Goal: Communication & Community: Answer question/provide support

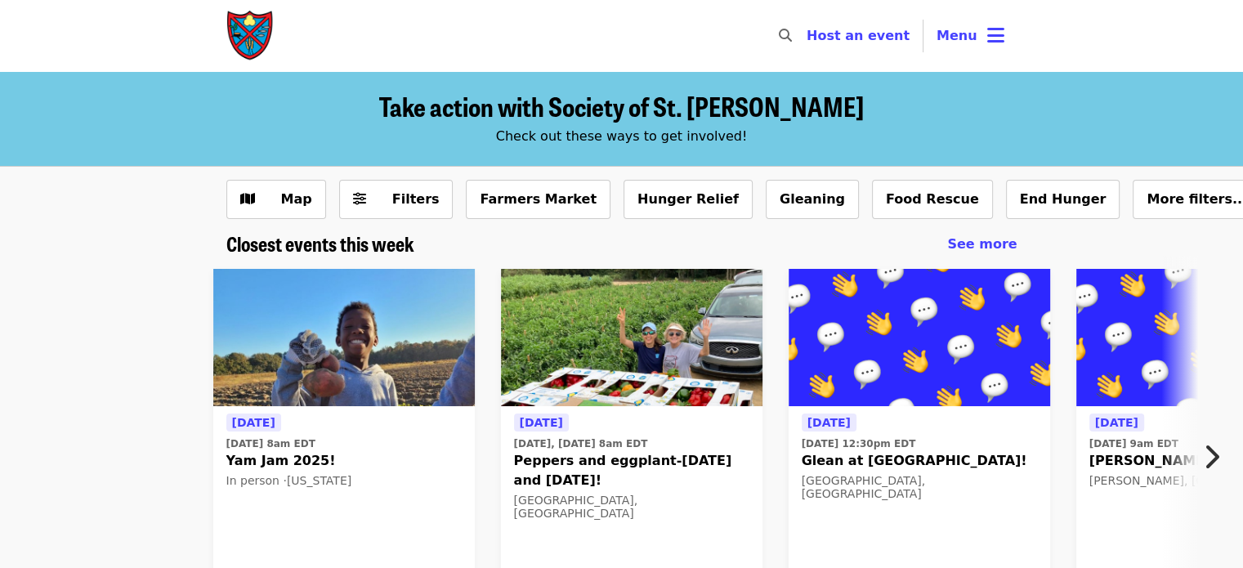
click at [993, 34] on icon "bars icon" at bounding box center [995, 36] width 17 height 24
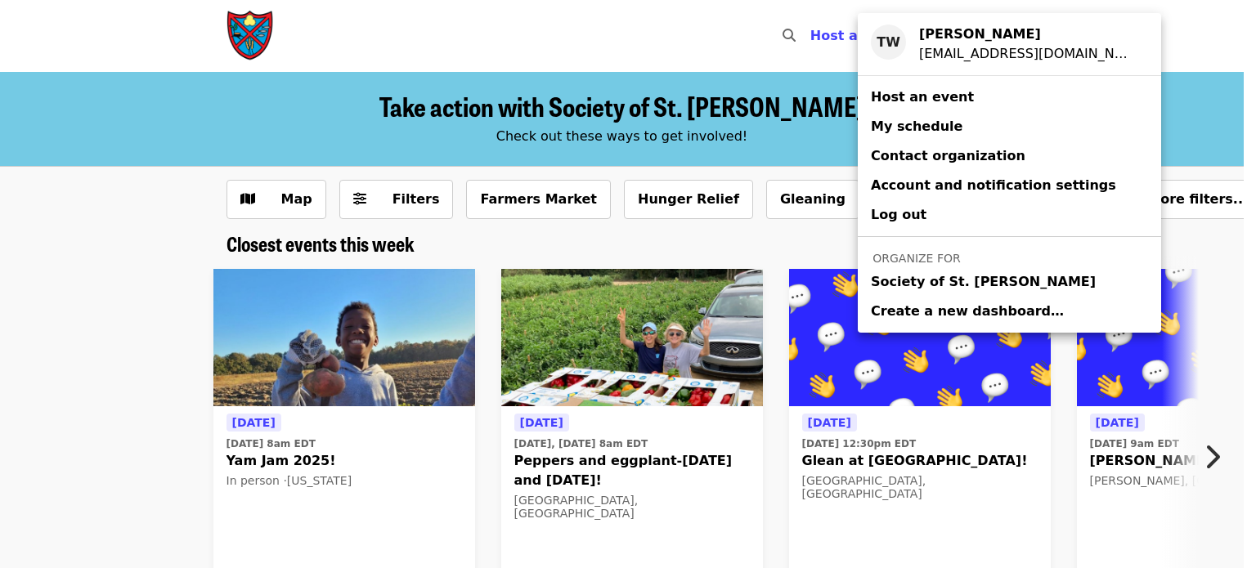
click at [921, 280] on span "Society of St. [PERSON_NAME]" at bounding box center [983, 282] width 225 height 20
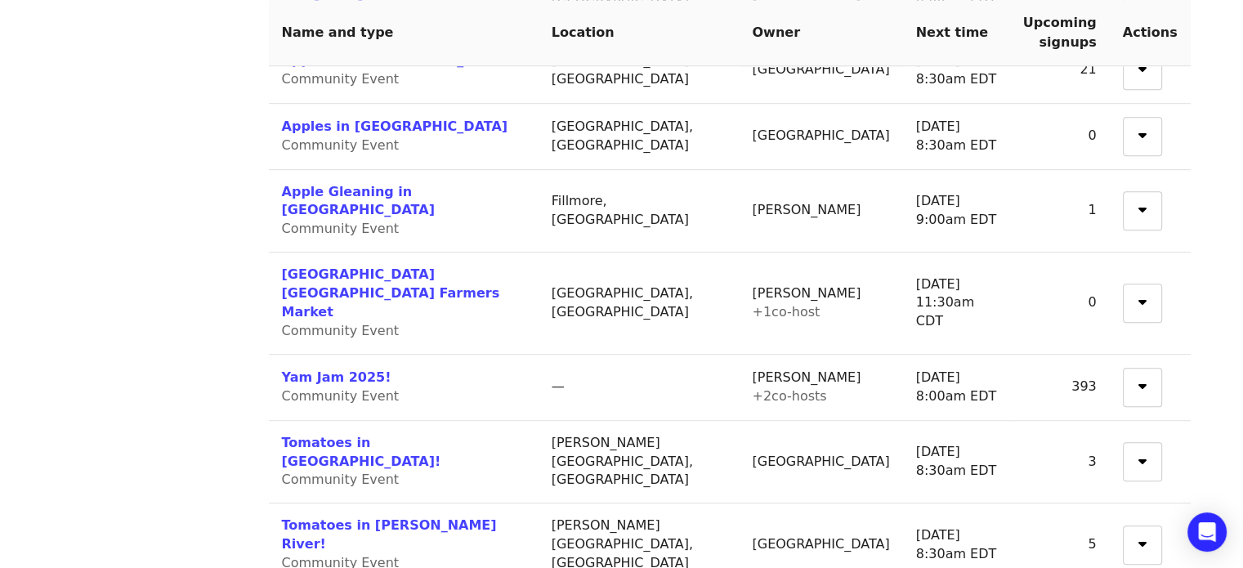
scroll to position [990, 0]
click at [344, 370] on link "Yam Jam 2025!" at bounding box center [337, 378] width 110 height 16
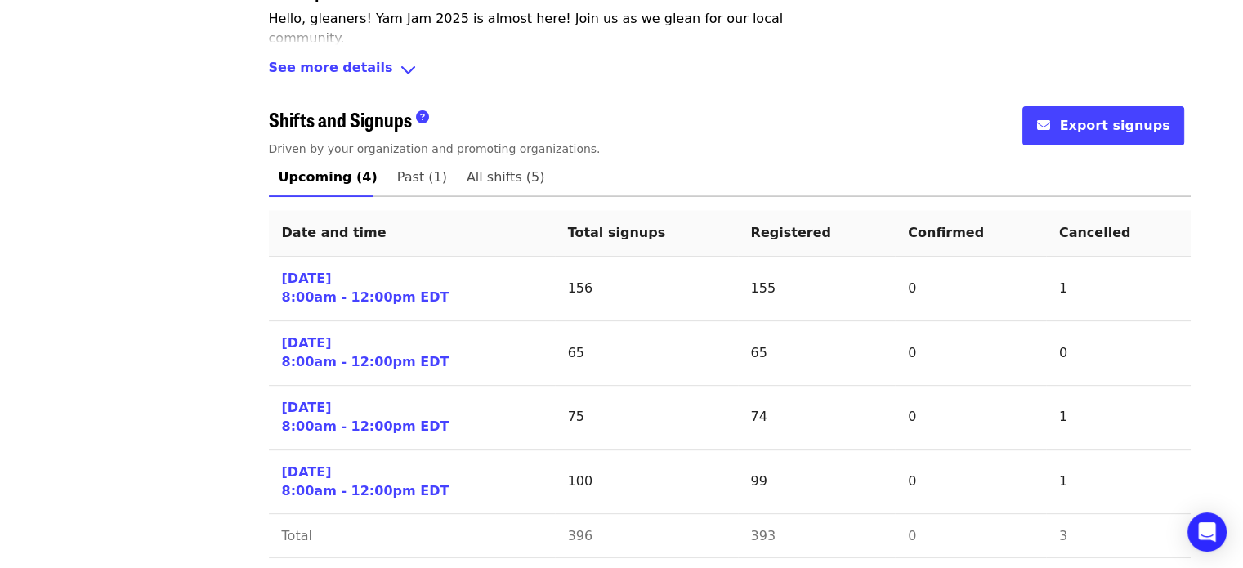
scroll to position [617, 0]
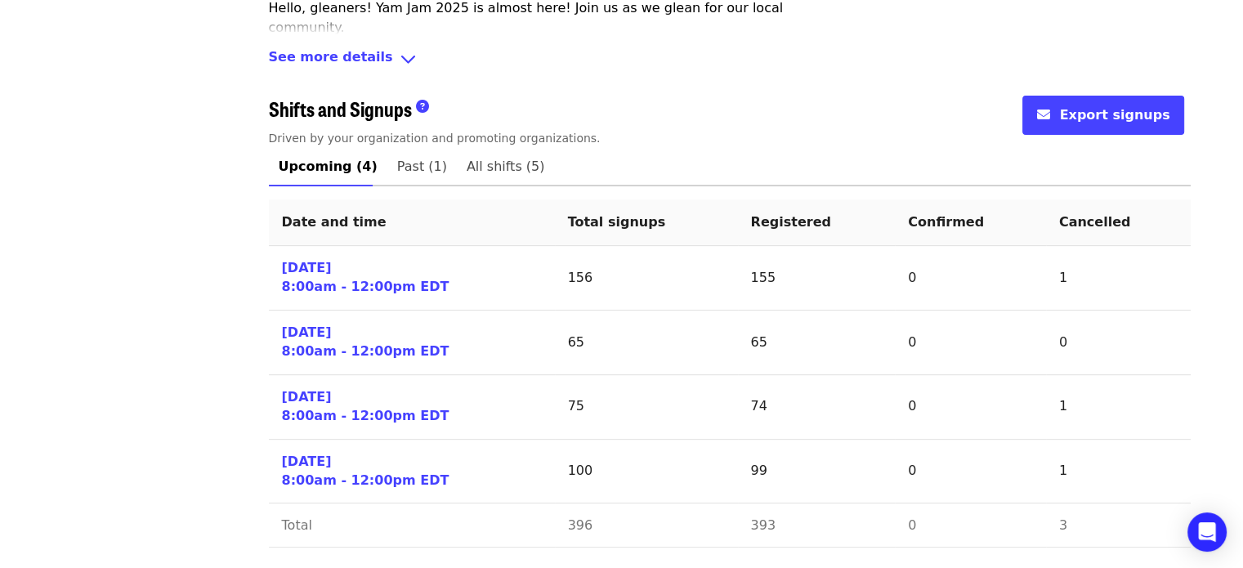
click at [331, 272] on link "[DATE] 8:00am - 12:00pm EDT" at bounding box center [366, 278] width 168 height 38
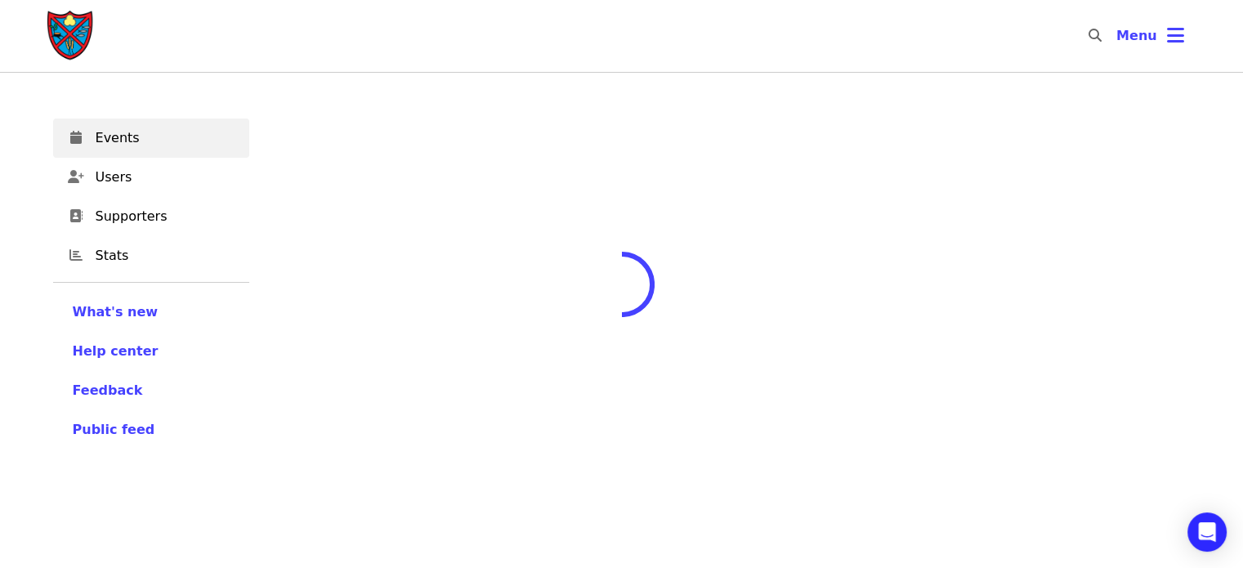
click at [331, 272] on div at bounding box center [730, 416] width 922 height 568
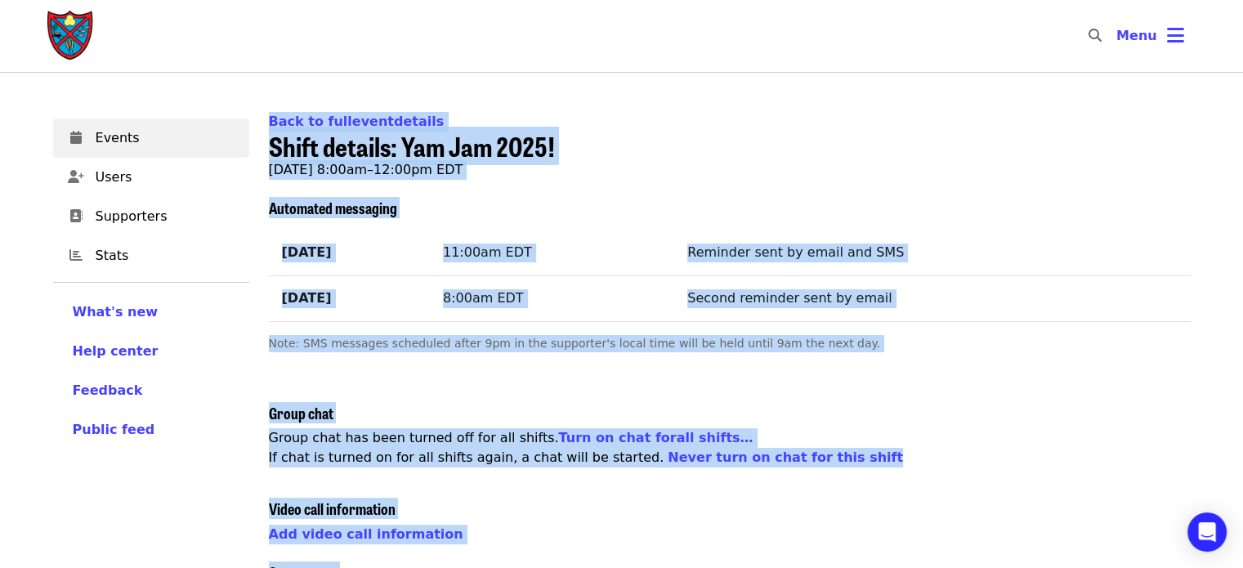
click at [643, 258] on td "11:00am EDT" at bounding box center [552, 253] width 244 height 45
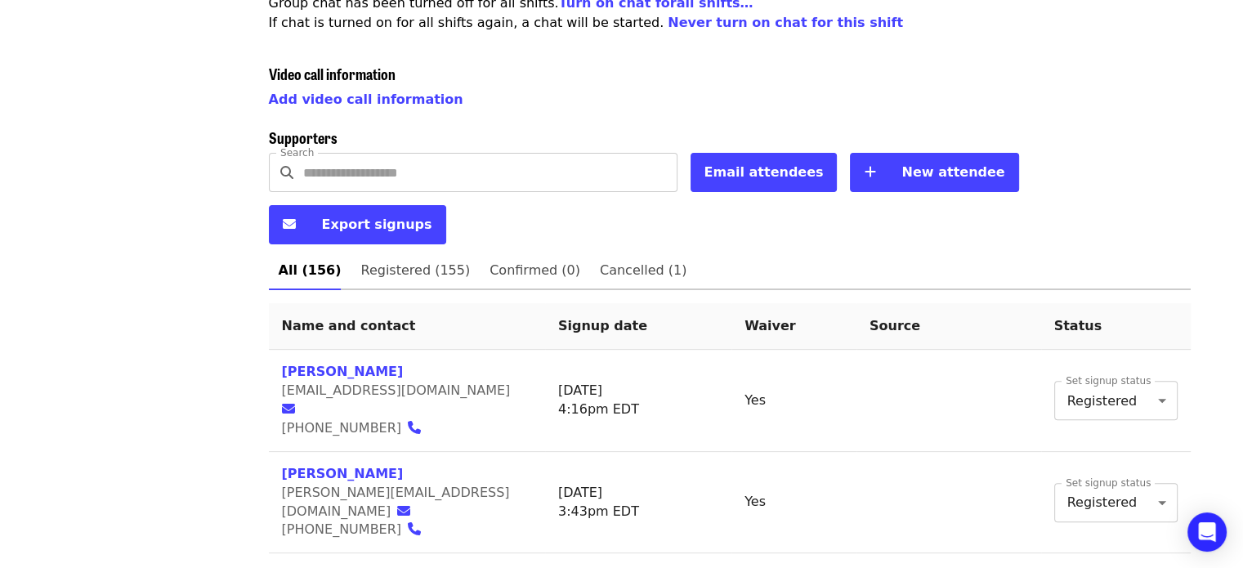
scroll to position [437, 0]
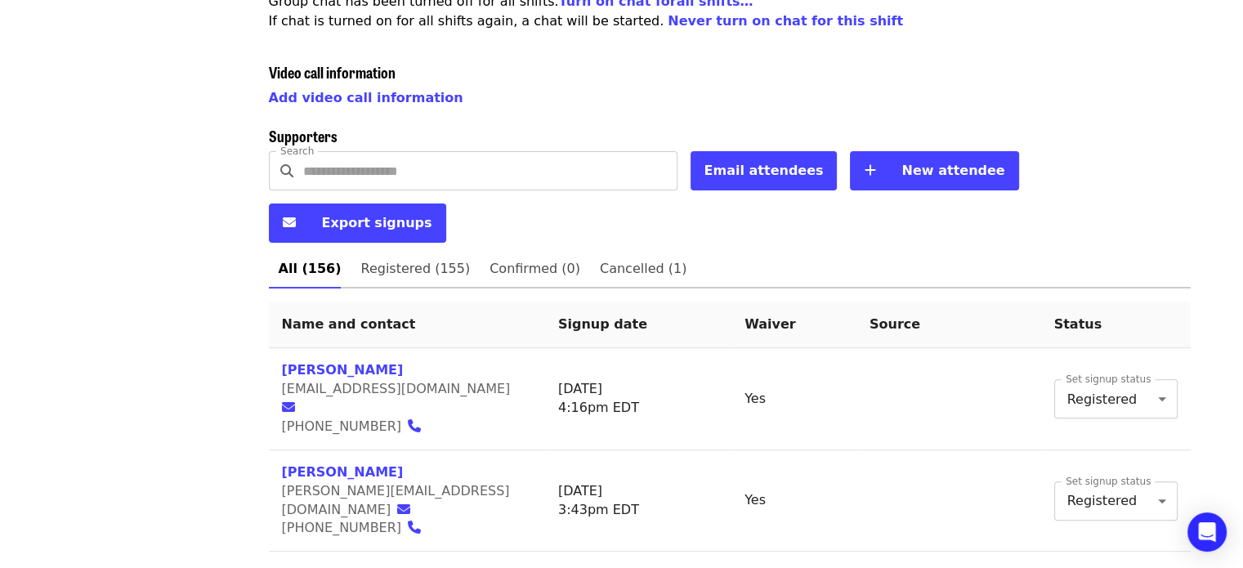
click at [752, 165] on span "Email attendees" at bounding box center [764, 171] width 119 height 16
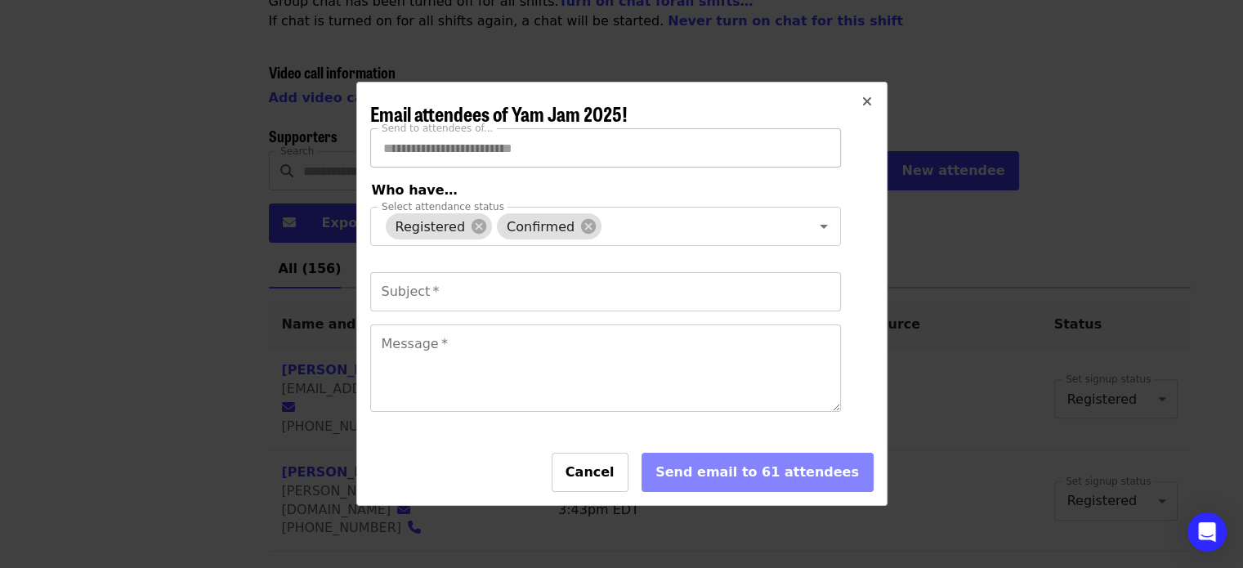
click at [573, 235] on div "Confirmed" at bounding box center [549, 226] width 105 height 26
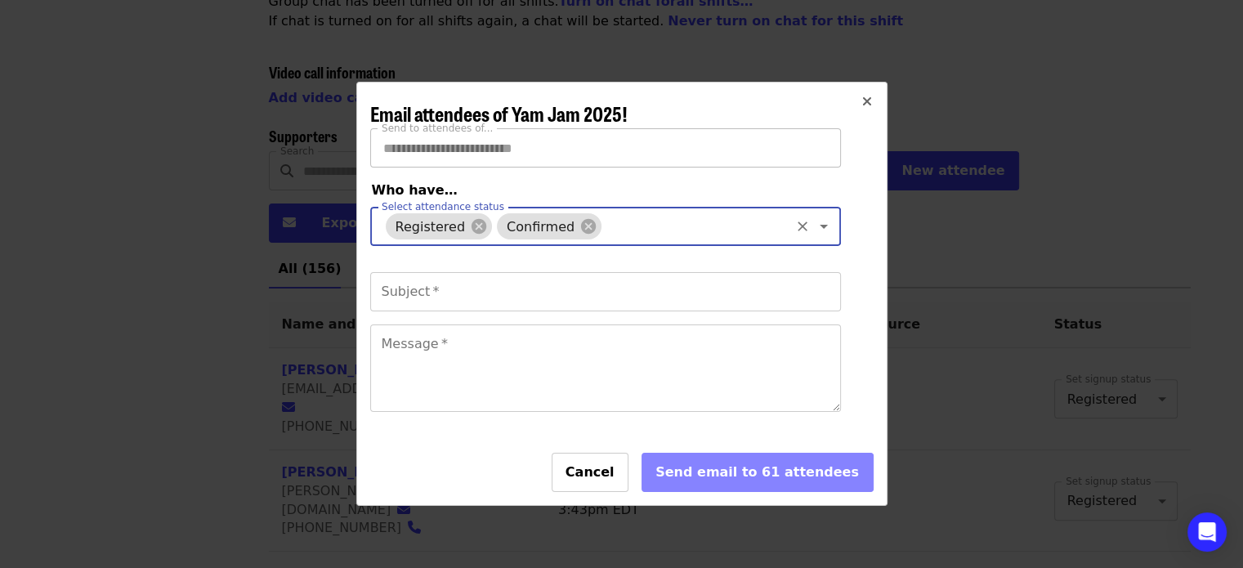
click at [580, 224] on icon at bounding box center [589, 226] width 18 height 18
click at [472, 227] on icon at bounding box center [479, 226] width 15 height 15
type input "**********"
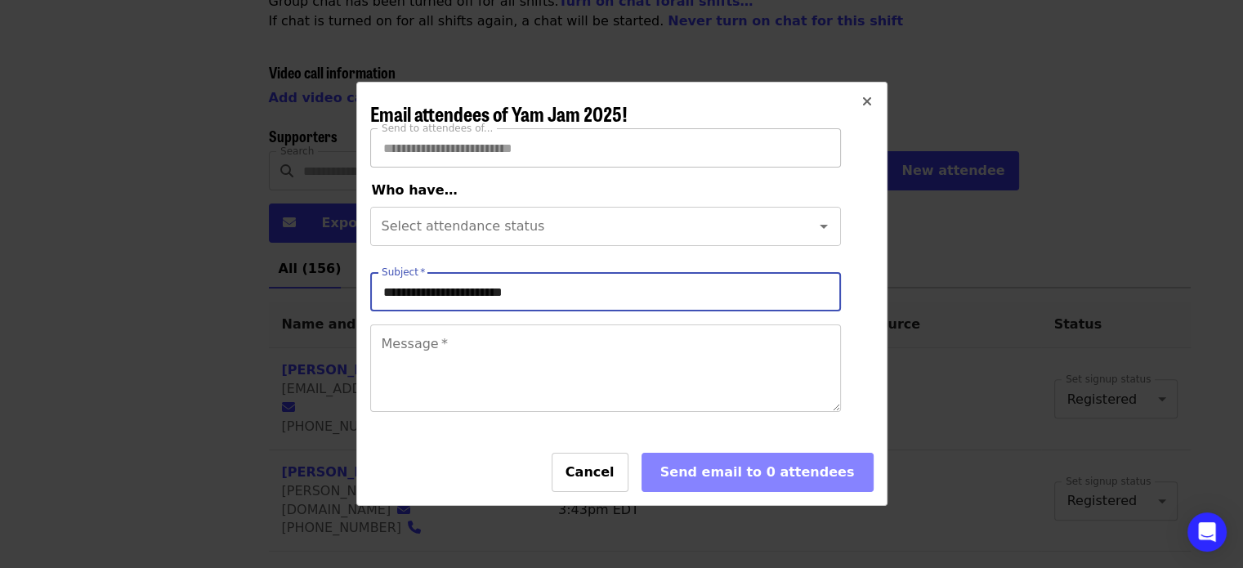
type input "**********"
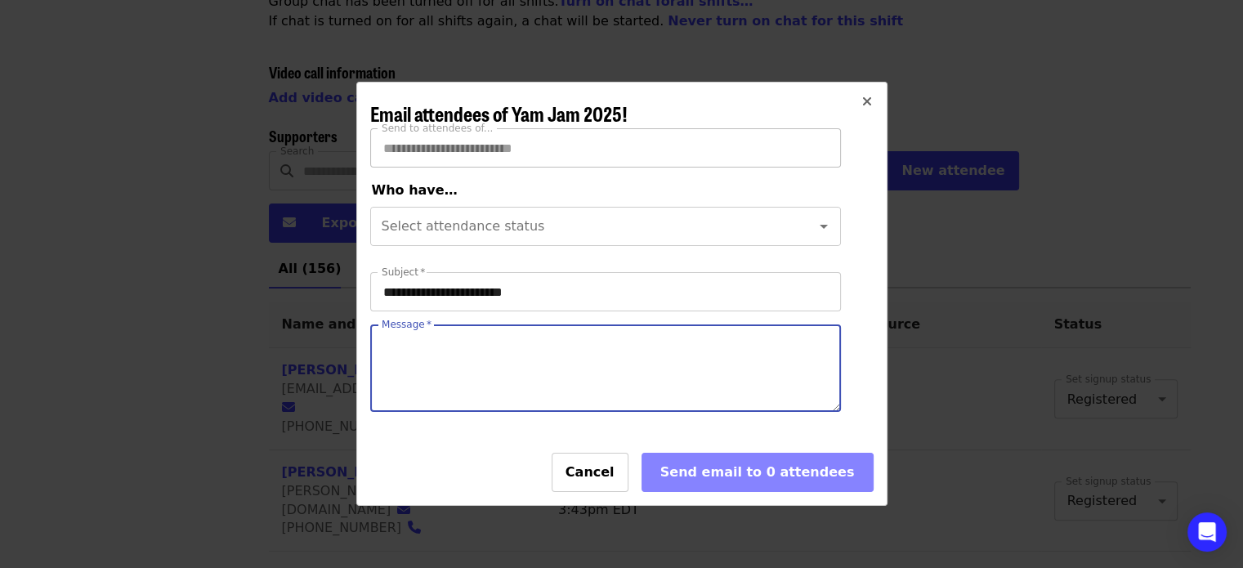
paste textarea "**********"
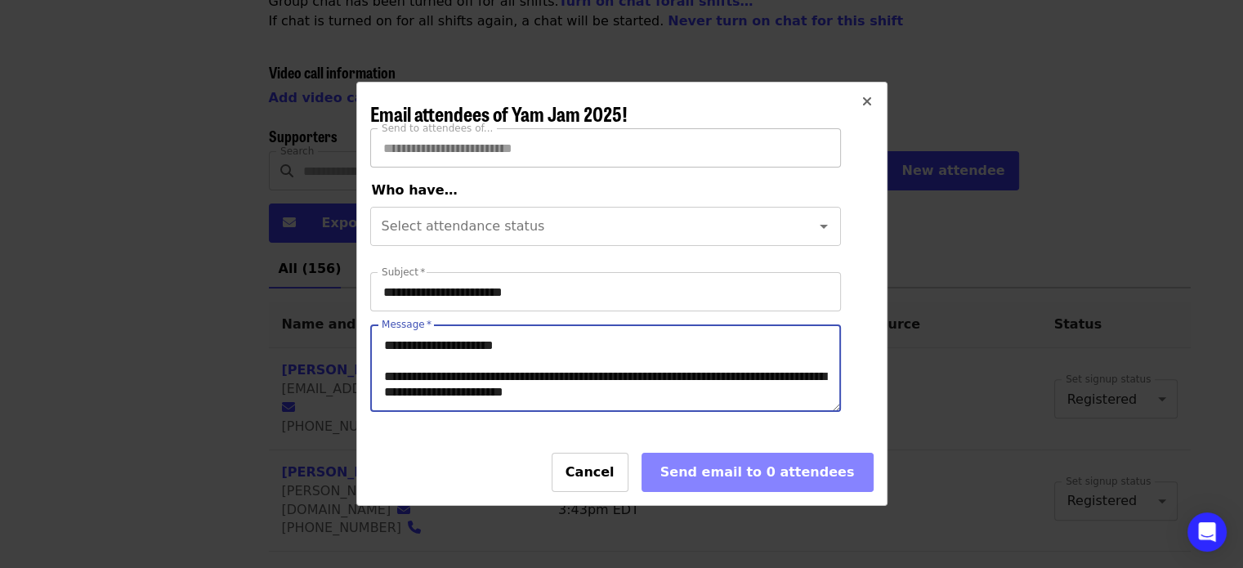
scroll to position [486, 0]
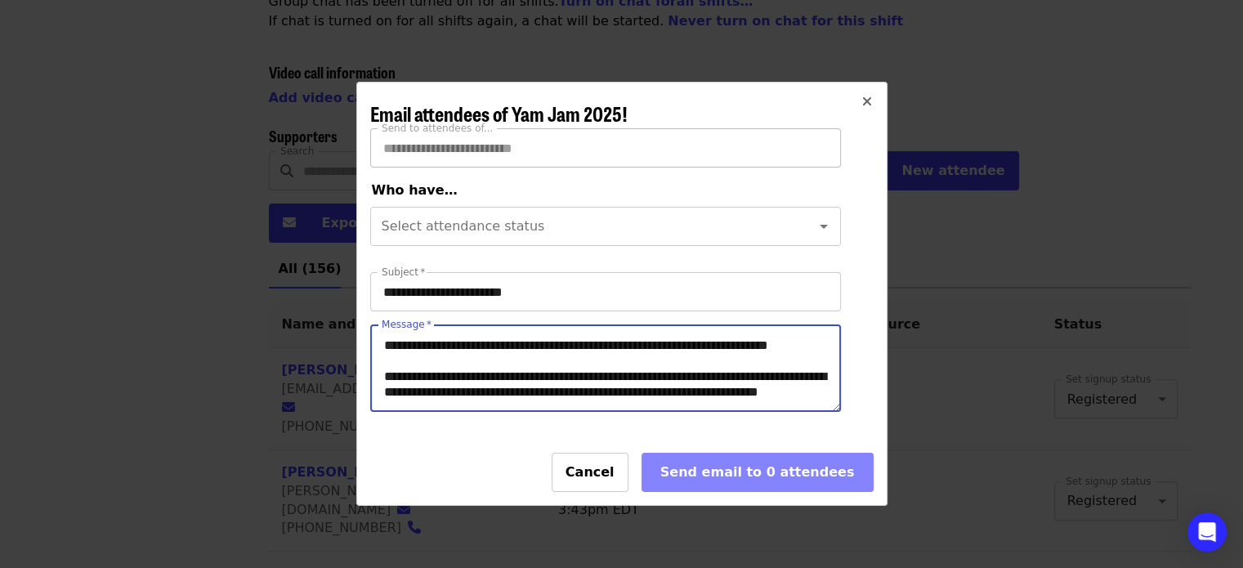
click at [395, 356] on textarea "Message   *" at bounding box center [605, 368] width 469 height 86
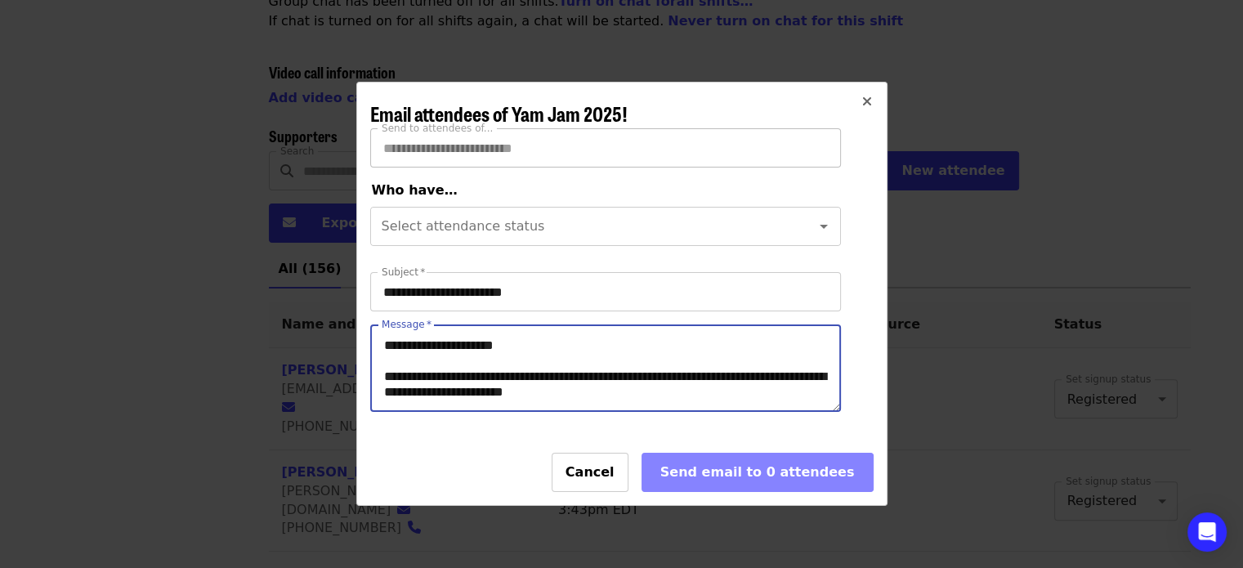
click at [494, 356] on textarea "Message   *" at bounding box center [605, 368] width 469 height 86
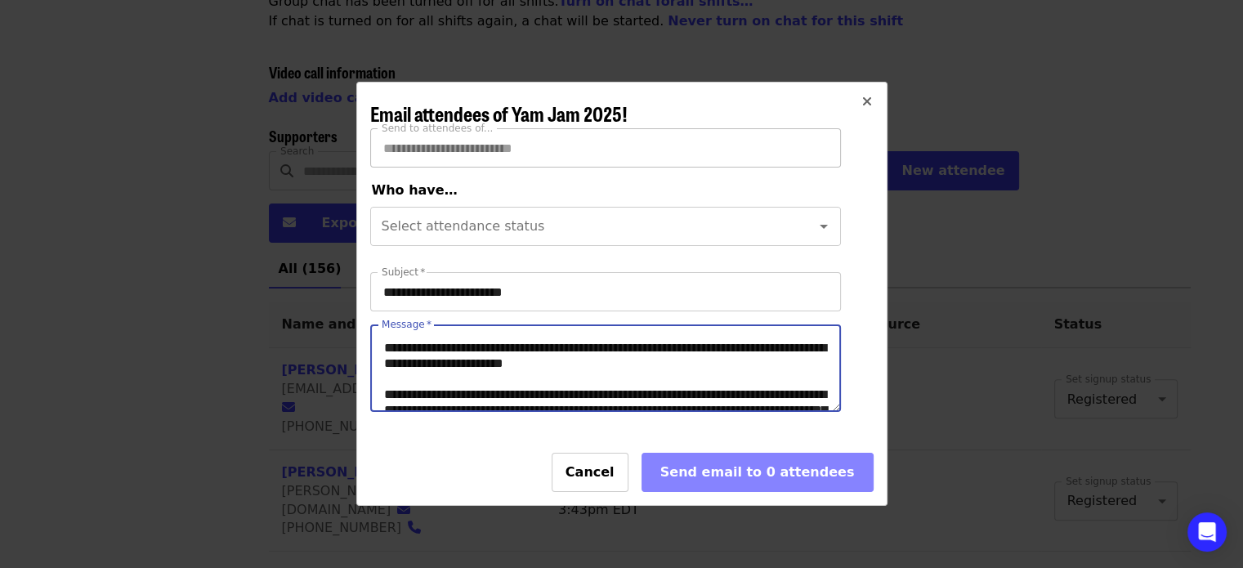
scroll to position [29, 0]
click at [727, 361] on textarea "Message   *" at bounding box center [605, 368] width 469 height 86
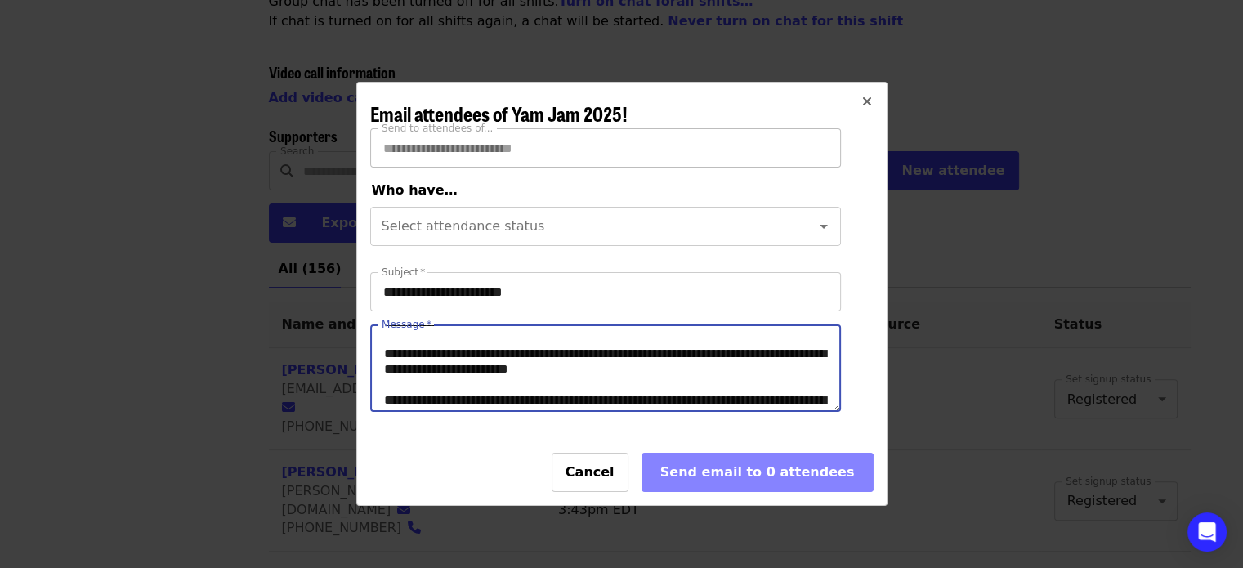
drag, startPoint x: 623, startPoint y: 356, endPoint x: 383, endPoint y: 361, distance: 240.4
click at [383, 361] on textarea "Message   *" at bounding box center [605, 368] width 469 height 86
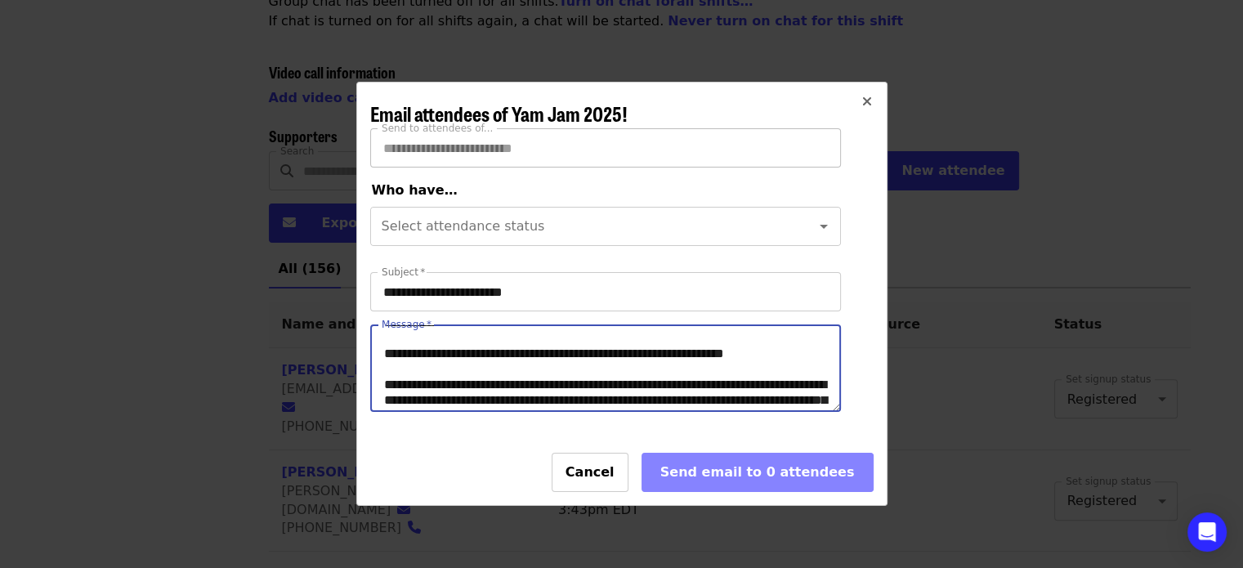
click at [791, 365] on textarea "Message   *" at bounding box center [605, 368] width 469 height 86
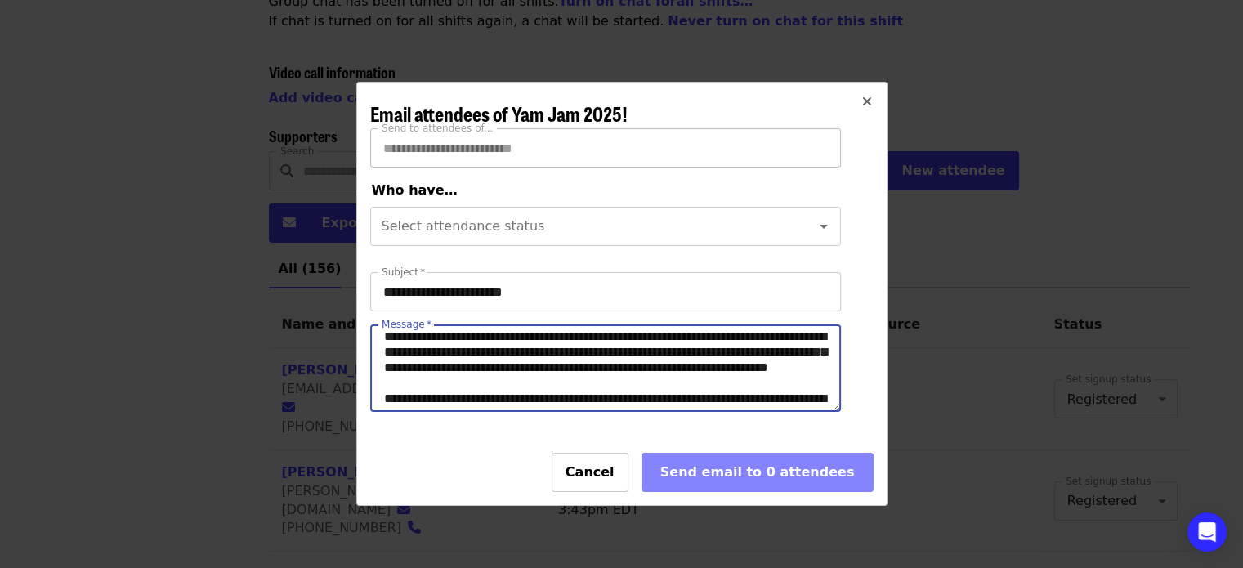
scroll to position [61, 0]
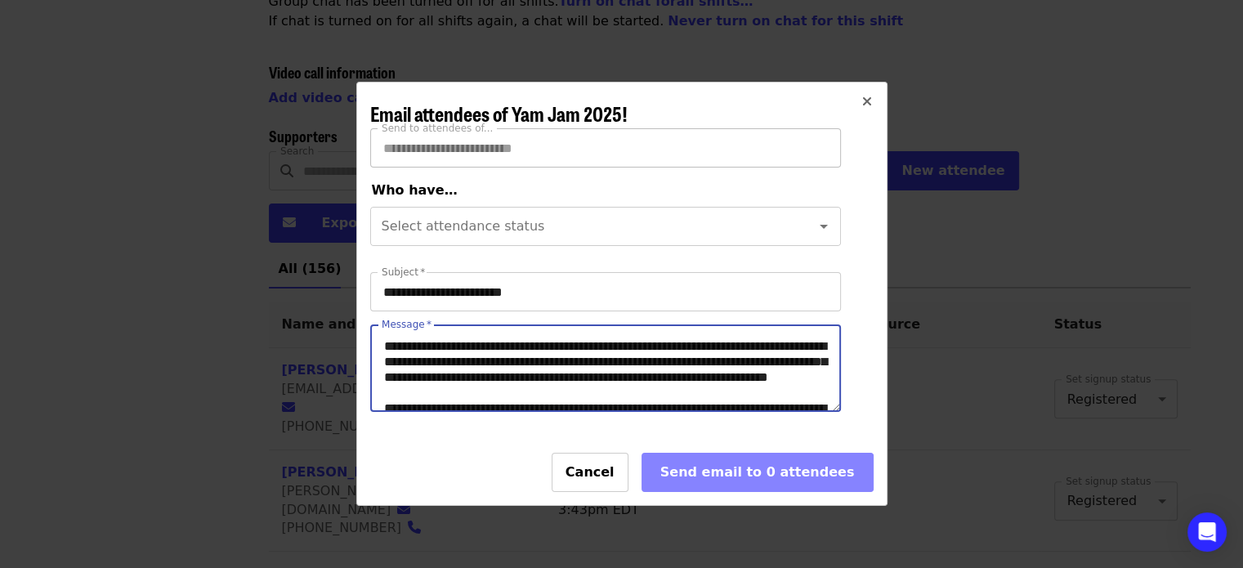
click at [781, 356] on textarea "Message   *" at bounding box center [605, 368] width 469 height 86
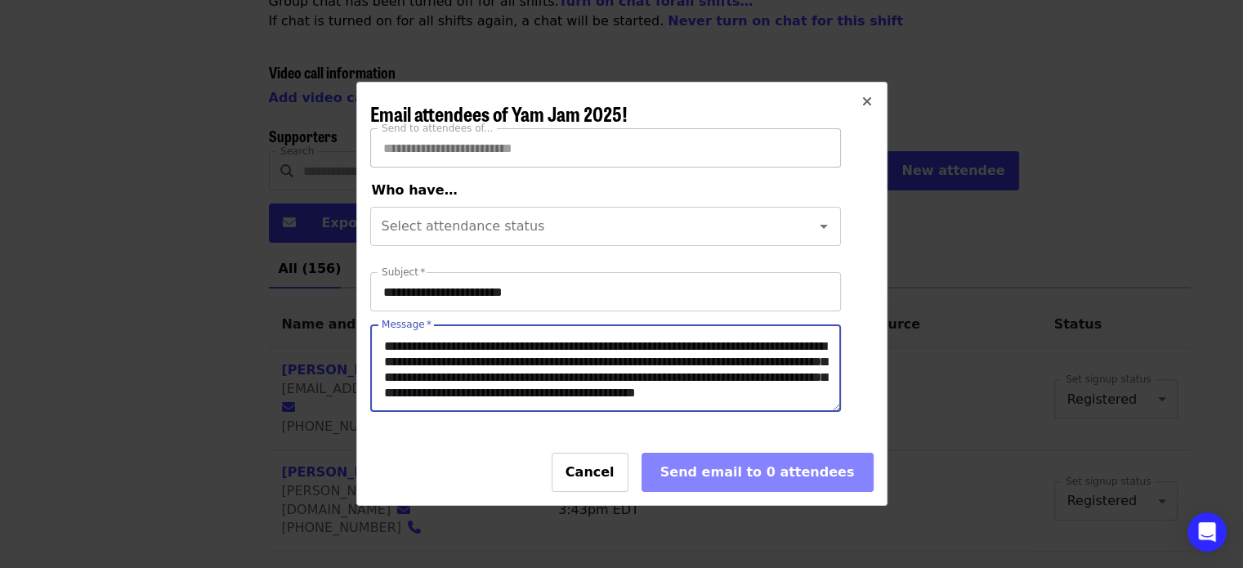
click at [726, 379] on textarea "Message   *" at bounding box center [605, 368] width 469 height 86
click at [732, 376] on textarea "Message   *" at bounding box center [605, 368] width 469 height 86
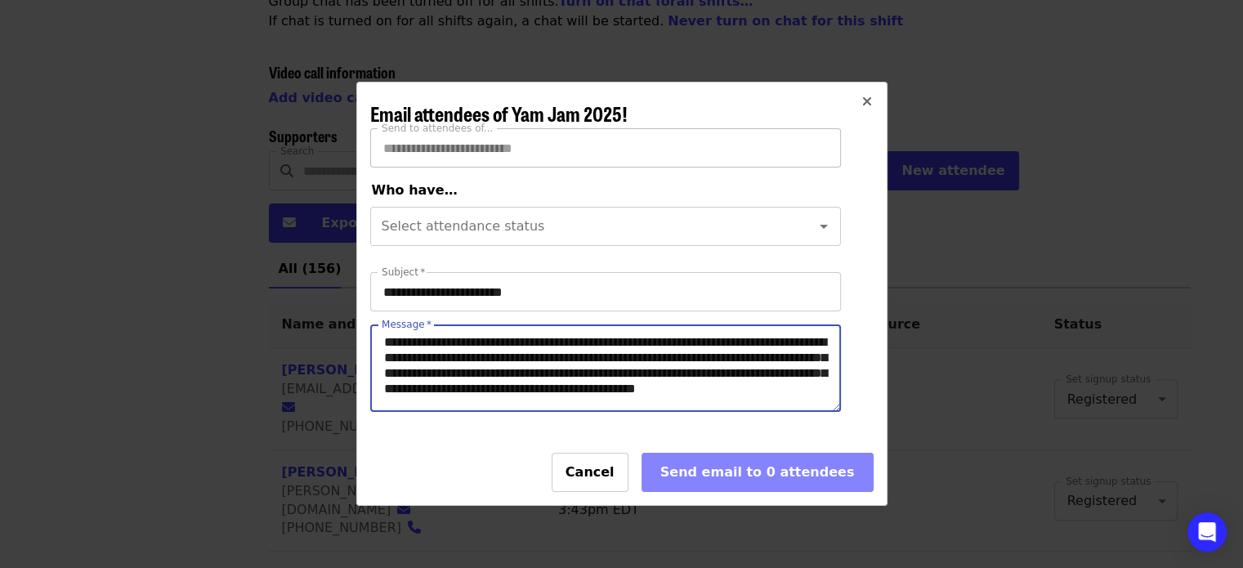
scroll to position [66, 0]
click at [755, 370] on textarea "Message   *" at bounding box center [605, 368] width 469 height 86
click at [423, 380] on textarea "Message   *" at bounding box center [605, 368] width 469 height 86
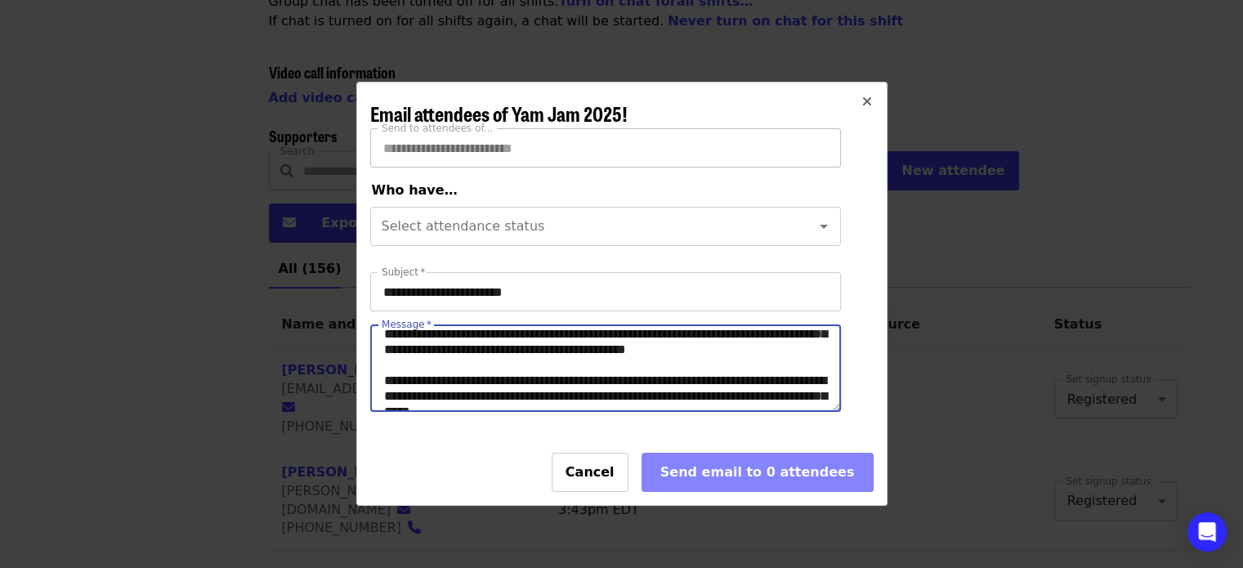
scroll to position [105, 0]
click at [571, 375] on textarea "Message   *" at bounding box center [605, 368] width 469 height 86
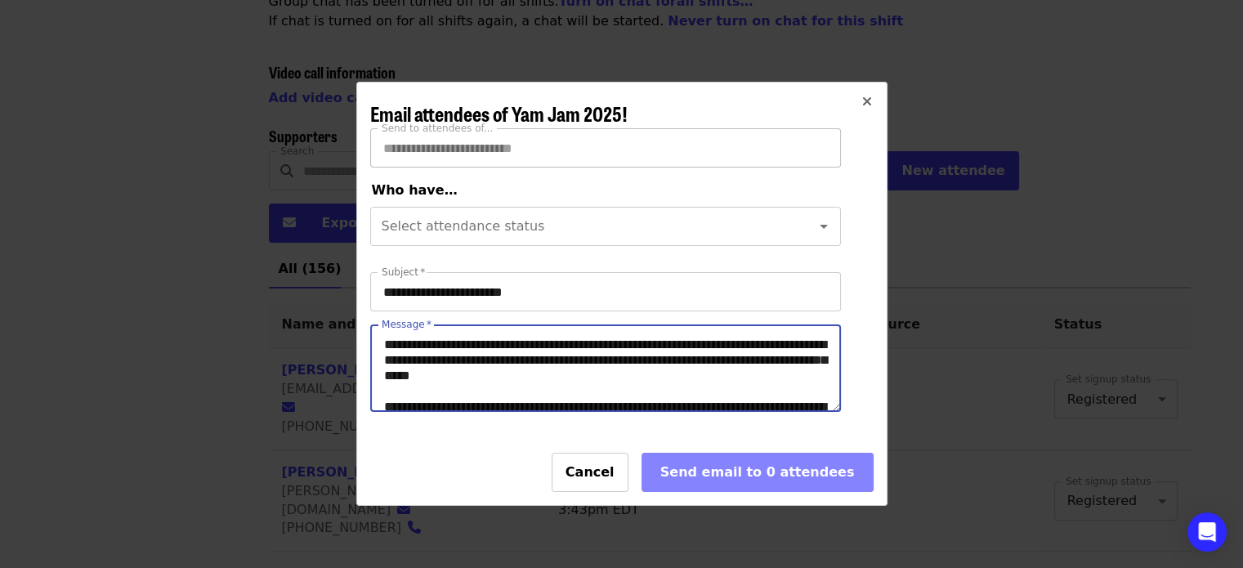
scroll to position [148, 0]
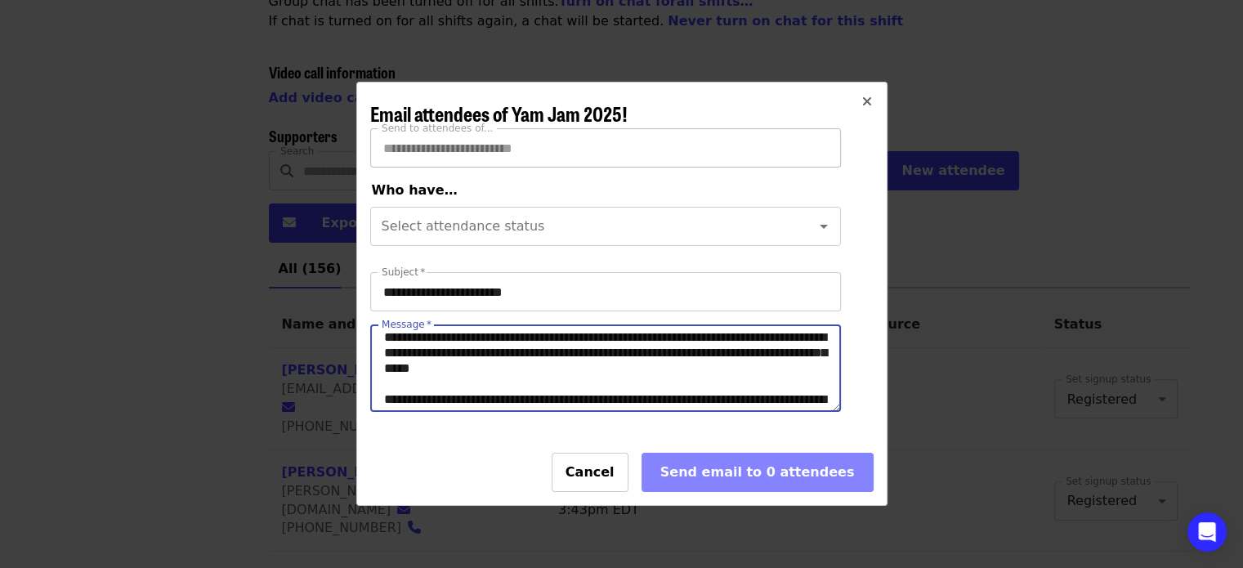
click at [629, 365] on textarea "Message   *" at bounding box center [605, 368] width 469 height 86
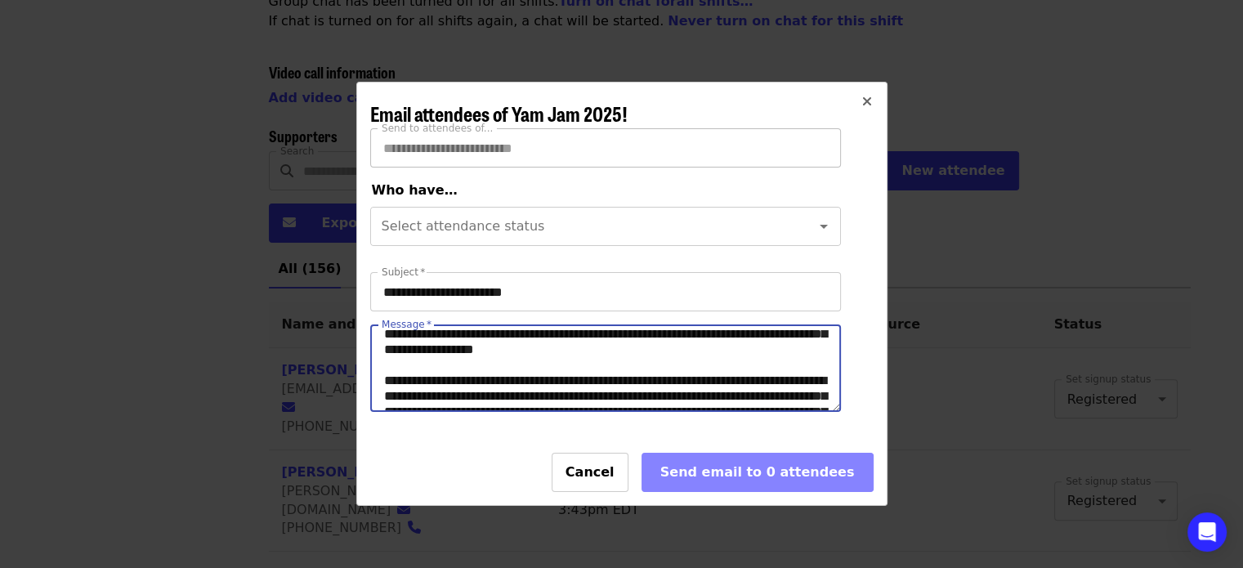
scroll to position [168, 0]
click at [500, 375] on textarea "Message   *" at bounding box center [605, 368] width 469 height 86
click at [494, 375] on textarea "Message   *" at bounding box center [605, 368] width 469 height 86
click at [782, 361] on textarea "Message   *" at bounding box center [605, 368] width 469 height 86
click at [494, 374] on textarea "Message   *" at bounding box center [605, 368] width 469 height 86
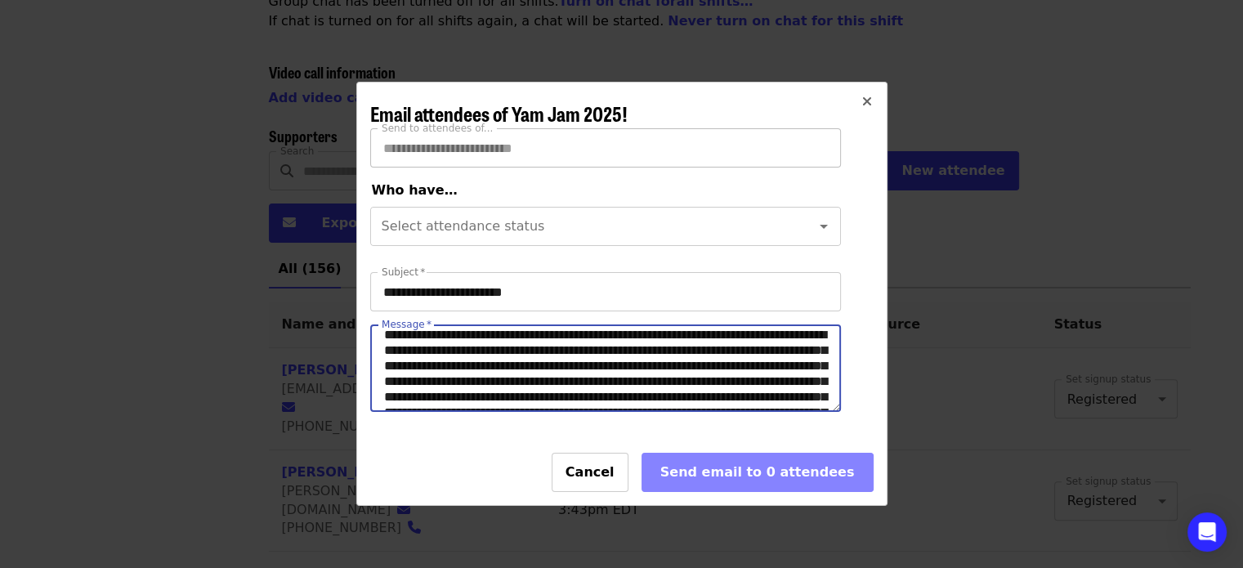
scroll to position [217, 0]
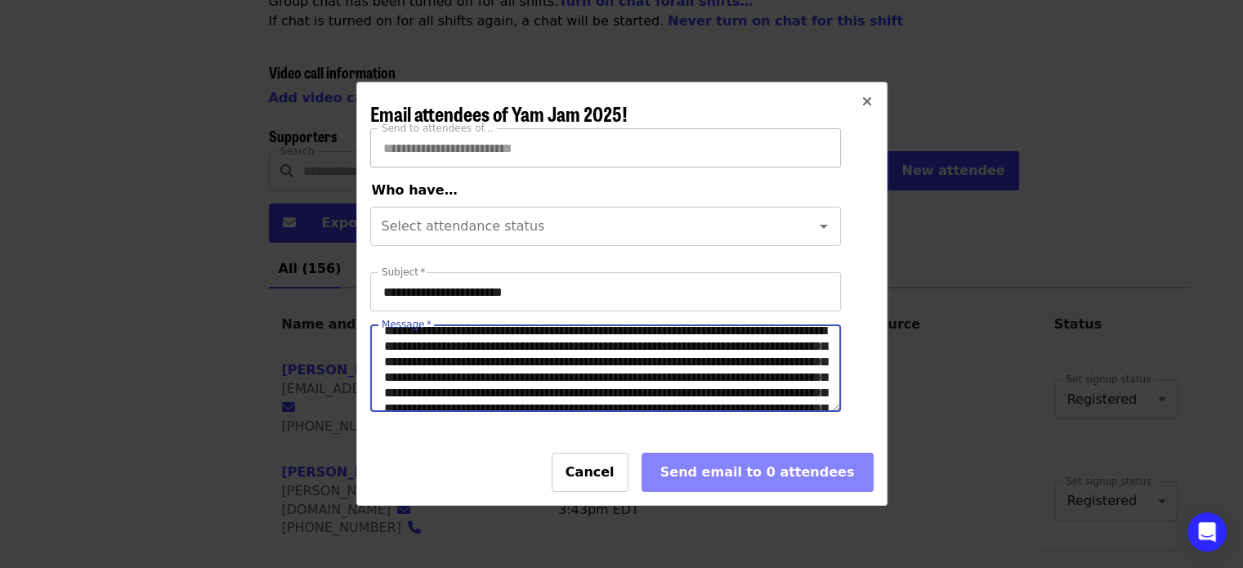
click at [777, 373] on textarea "Message   *" at bounding box center [605, 368] width 469 height 86
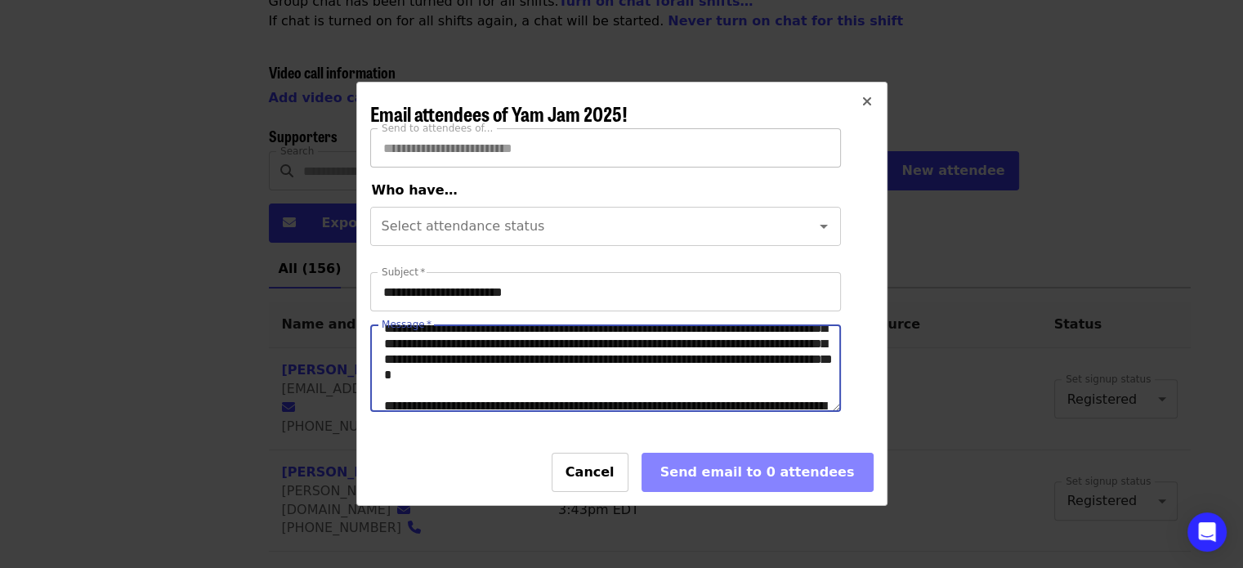
scroll to position [281, 0]
drag, startPoint x: 804, startPoint y: 384, endPoint x: 431, endPoint y: 375, distance: 373.7
click at [431, 375] on textarea "Message   *" at bounding box center [605, 368] width 469 height 86
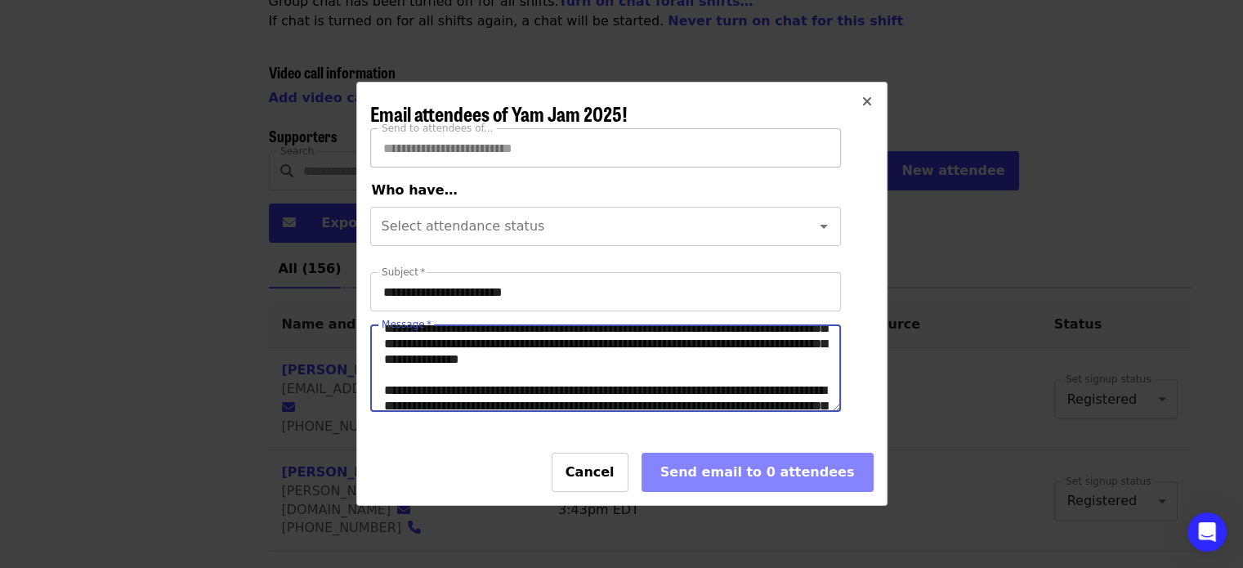
click at [770, 405] on textarea "Message   *" at bounding box center [605, 368] width 469 height 86
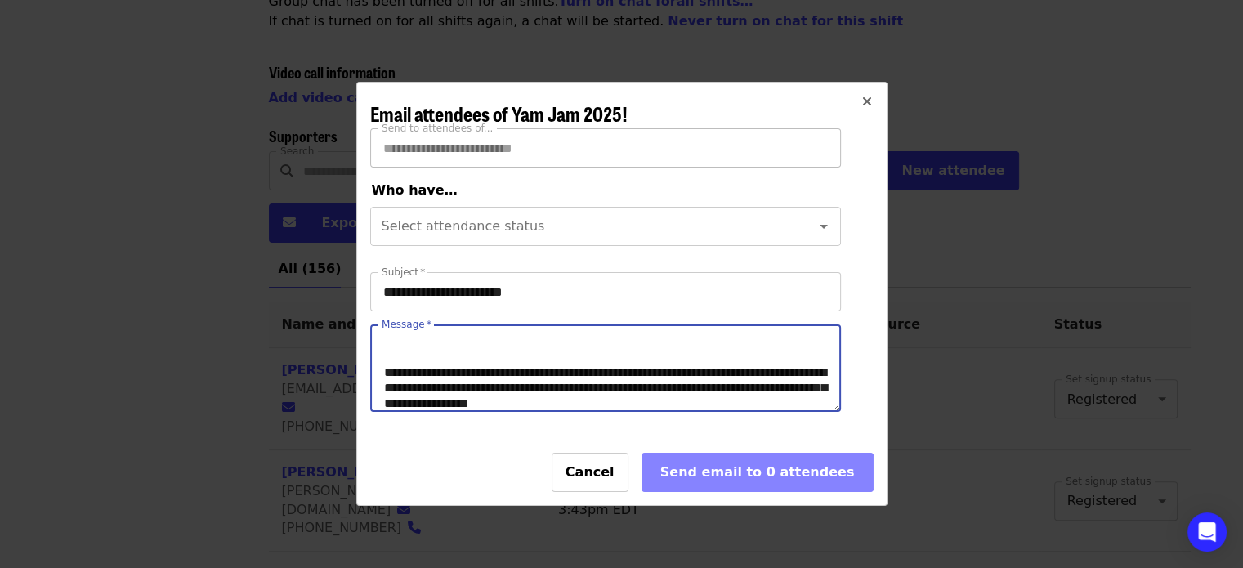
scroll to position [320, 0]
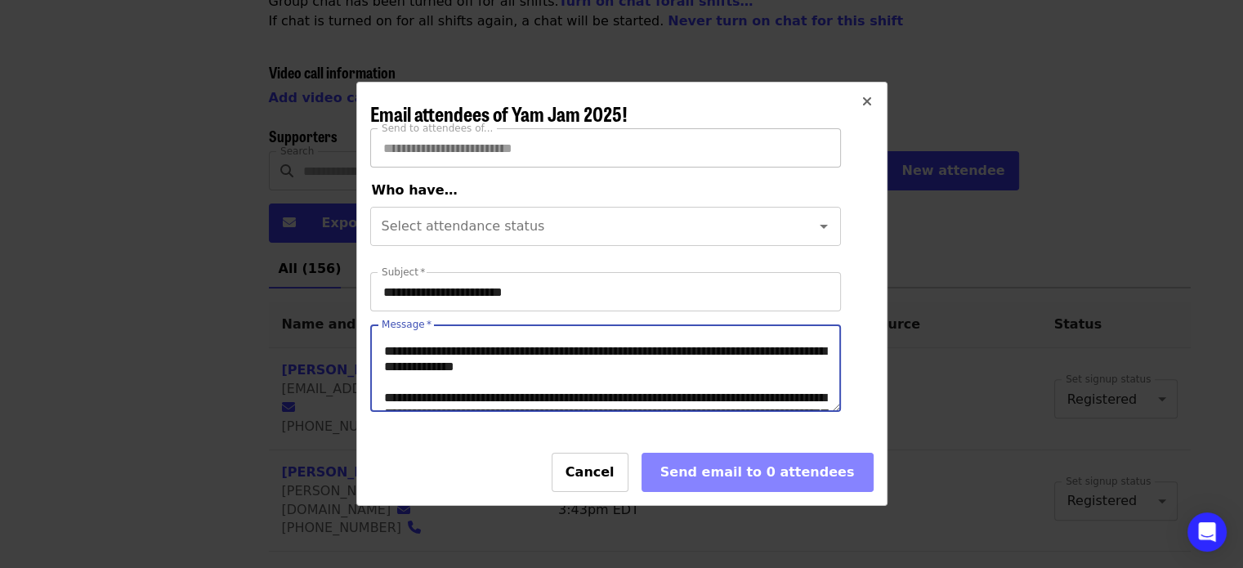
click at [650, 394] on textarea "Message   *" at bounding box center [605, 368] width 469 height 86
click at [677, 395] on textarea "Message   *" at bounding box center [605, 368] width 469 height 86
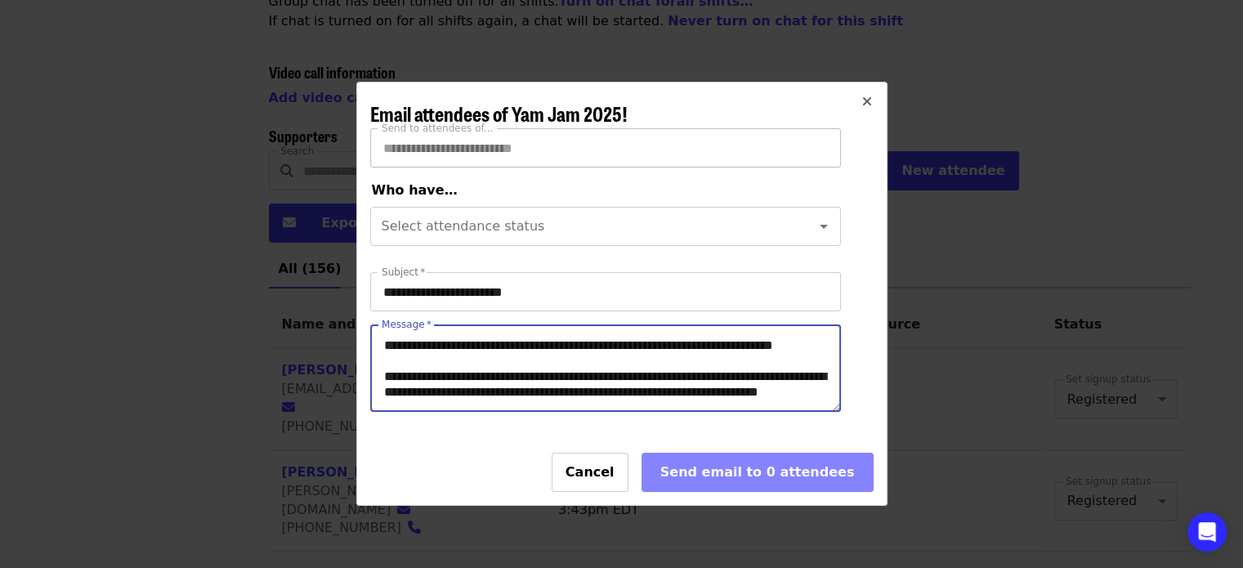
scroll to position [527, 0]
drag, startPoint x: 575, startPoint y: 390, endPoint x: 517, endPoint y: 401, distance: 58.2
click at [517, 401] on textarea "Message   *" at bounding box center [605, 368] width 469 height 86
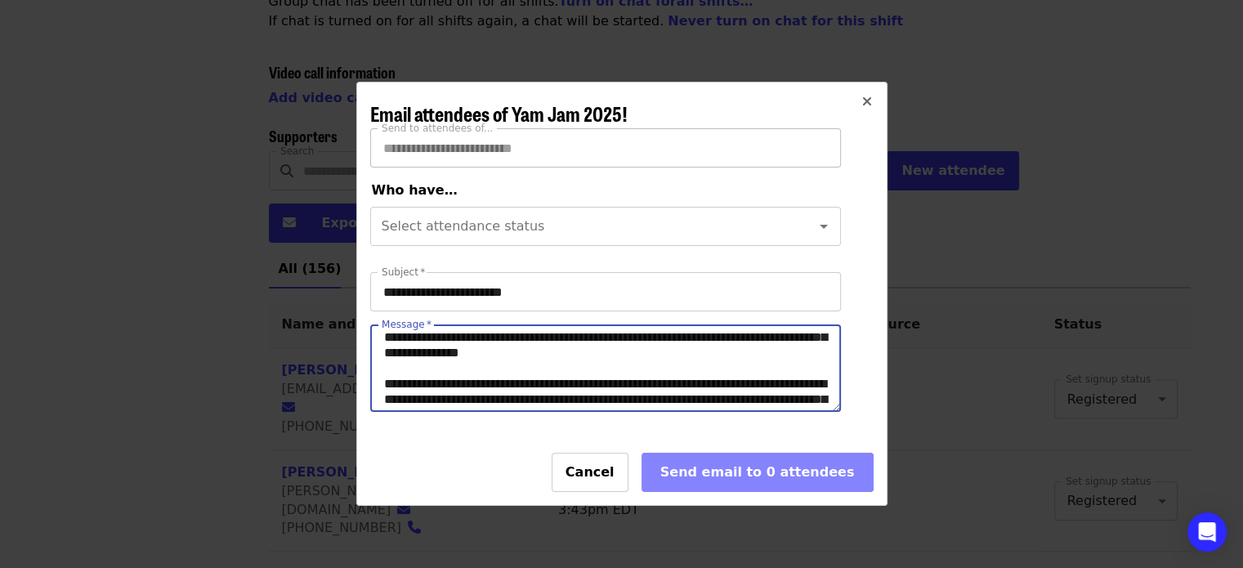
scroll to position [167, 0]
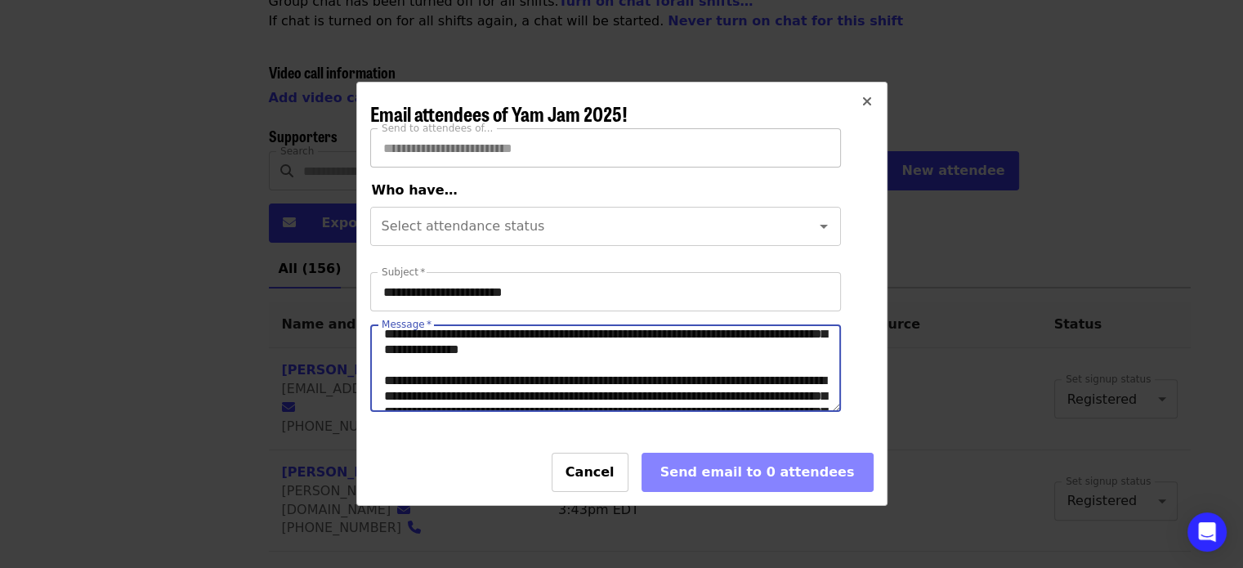
click at [644, 378] on textarea "Message   *" at bounding box center [605, 368] width 469 height 86
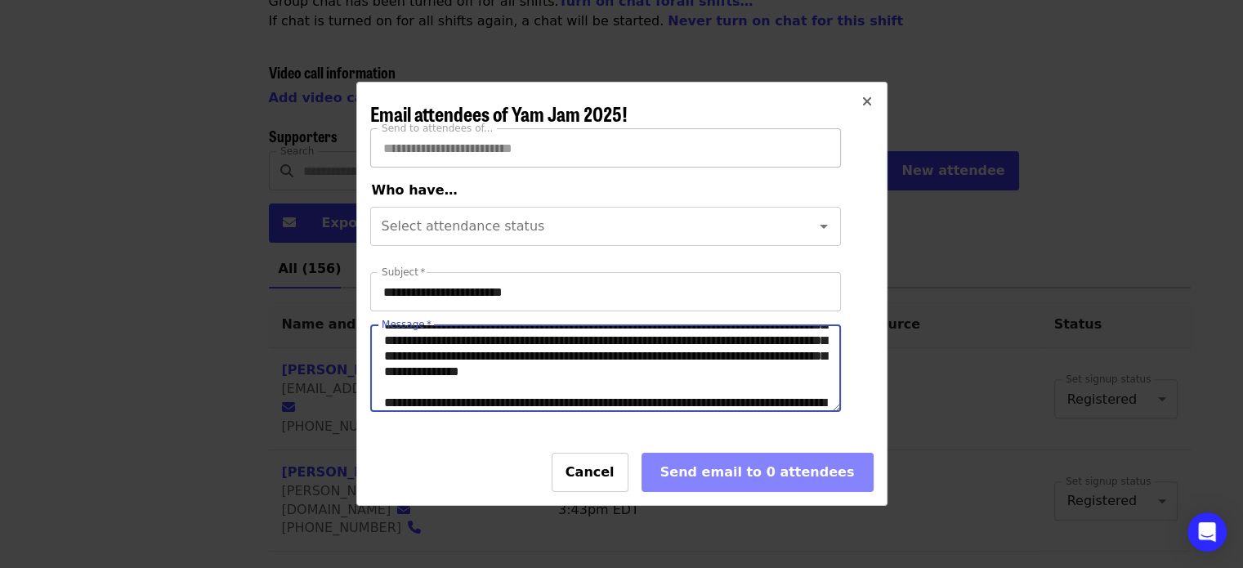
scroll to position [284, 0]
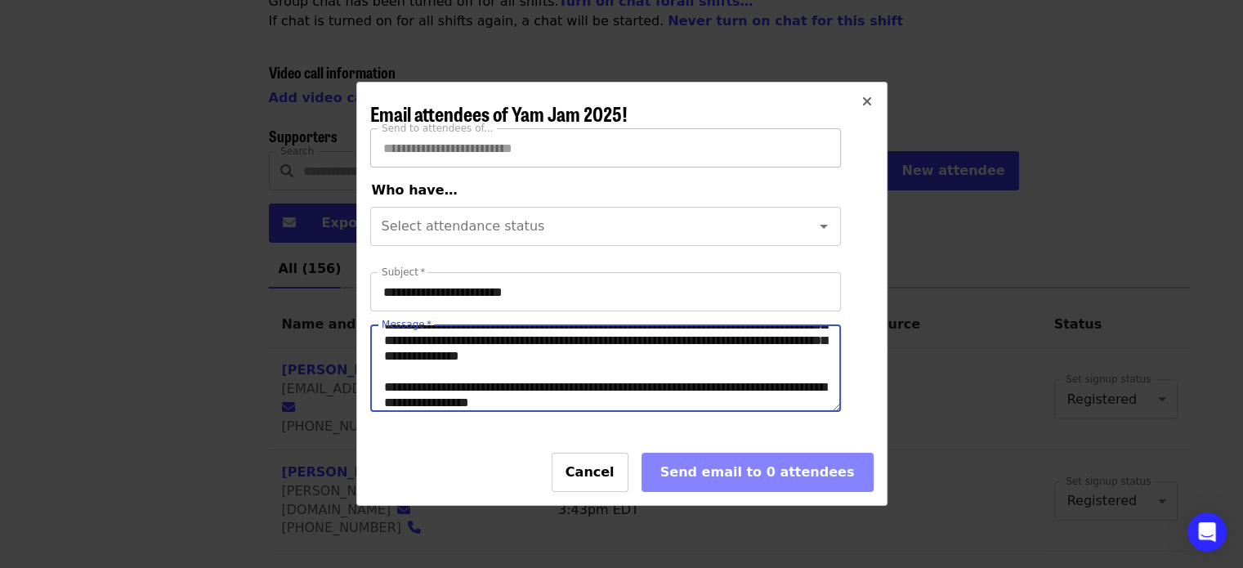
click at [571, 401] on textarea "Message   *" at bounding box center [605, 368] width 469 height 86
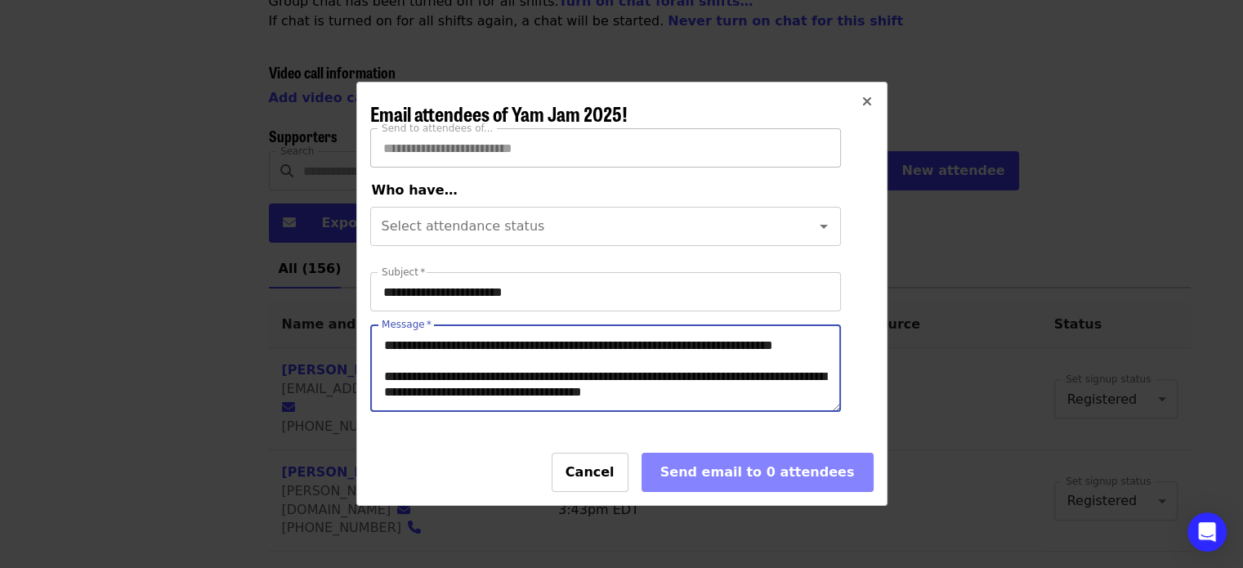
scroll to position [502, 0]
type textarea "**********"
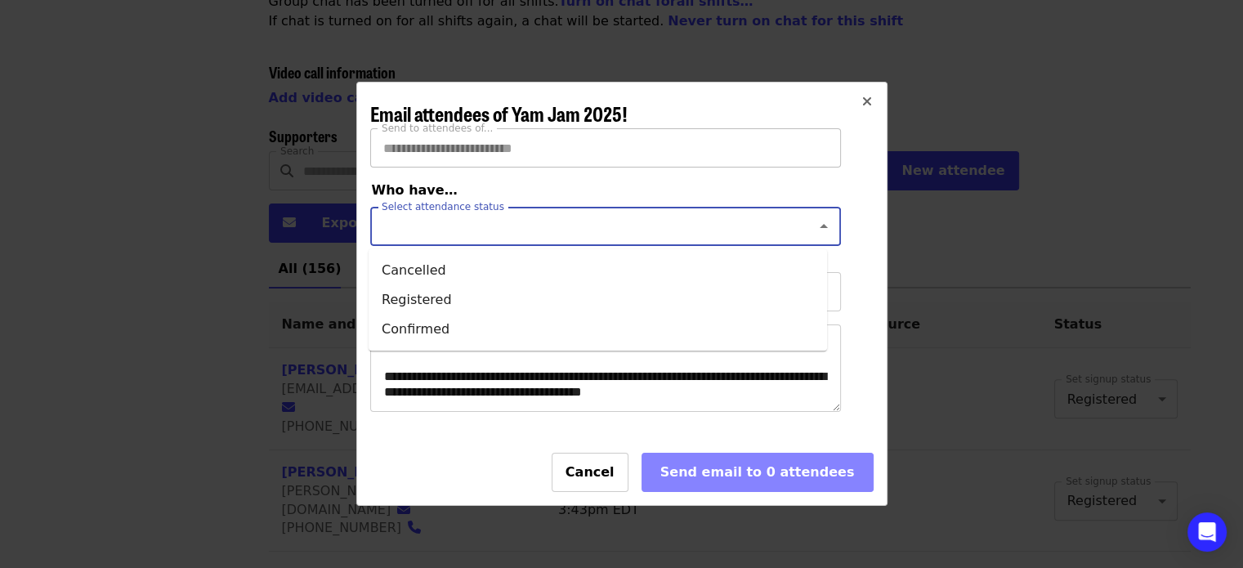
click at [508, 236] on input "Select attendance status" at bounding box center [585, 226] width 405 height 31
click at [422, 300] on li "Registered" at bounding box center [598, 299] width 459 height 29
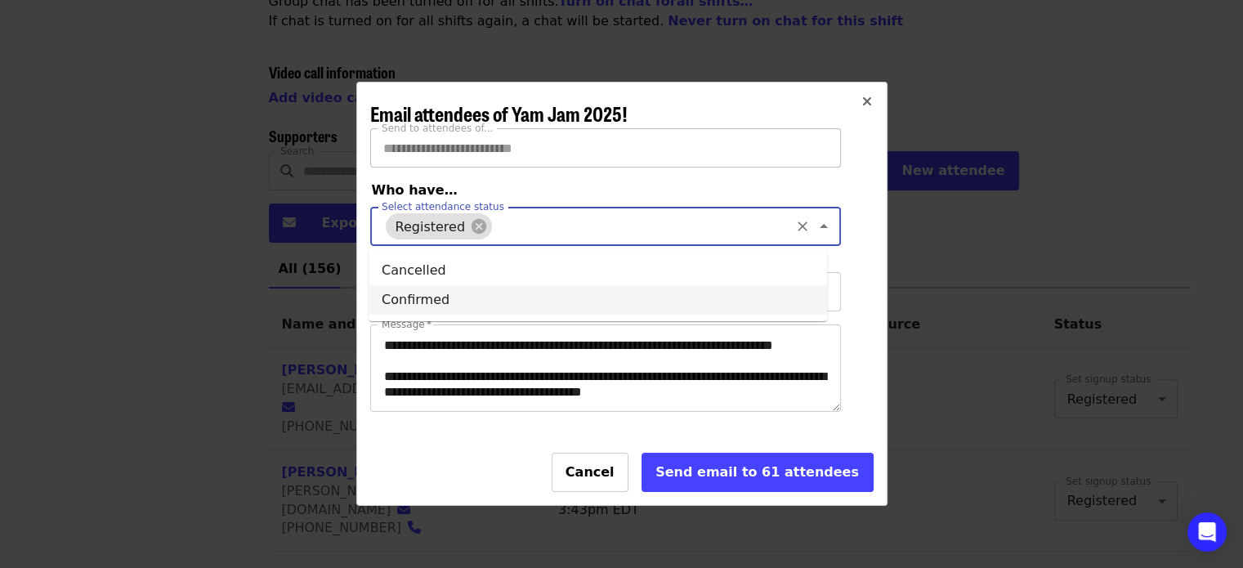
click at [501, 228] on input "Select attendance status" at bounding box center [641, 226] width 293 height 31
click at [436, 305] on li "Confirmed" at bounding box center [598, 299] width 459 height 29
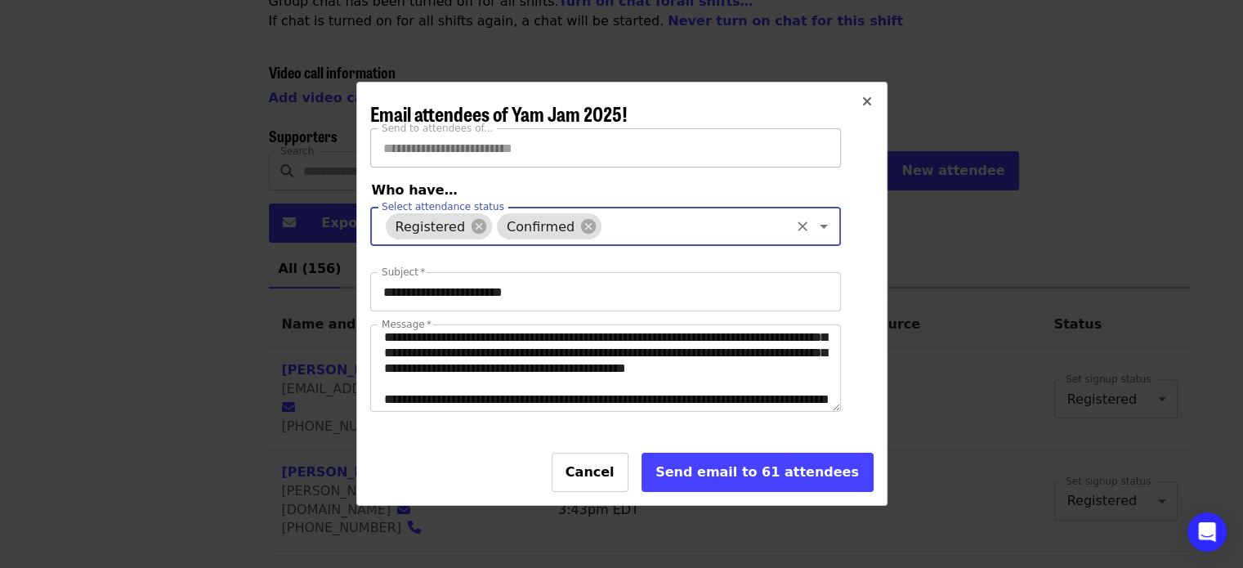
scroll to position [90, 0]
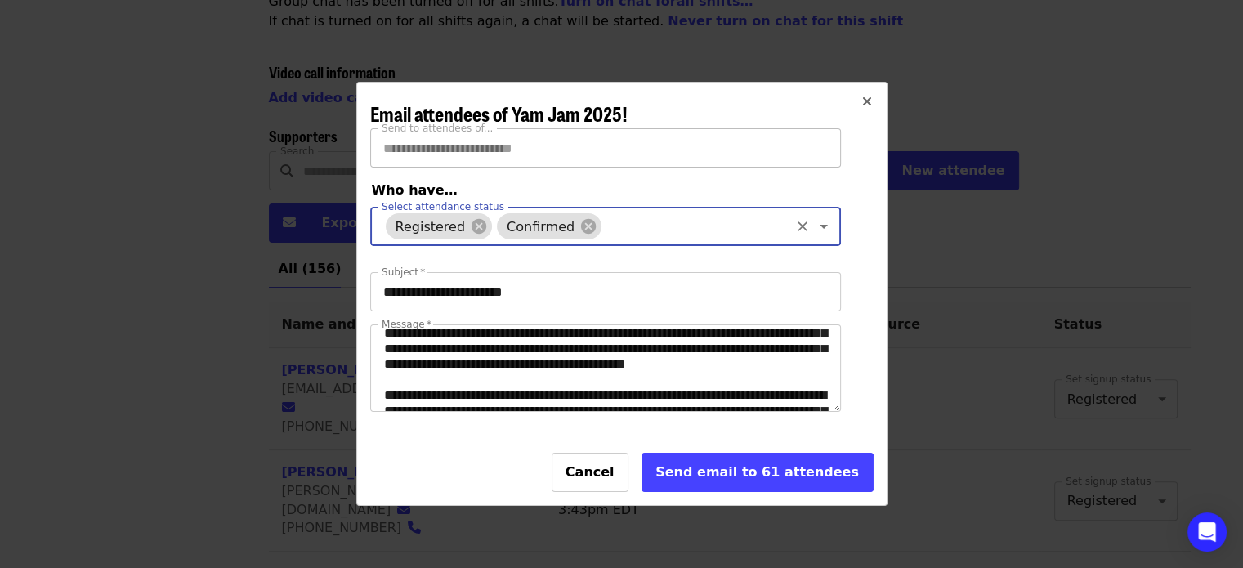
click at [692, 492] on button "Send email to 61 attendees" at bounding box center [758, 472] width 232 height 39
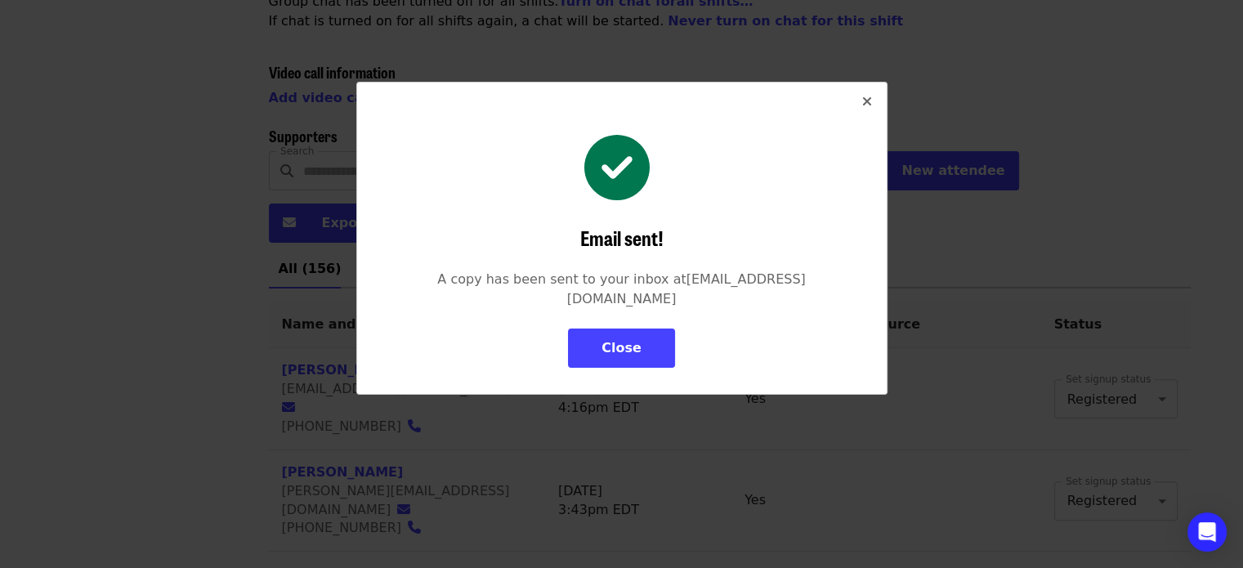
click at [602, 329] on button "Close" at bounding box center [621, 348] width 107 height 39
